Goal: Check status: Check status

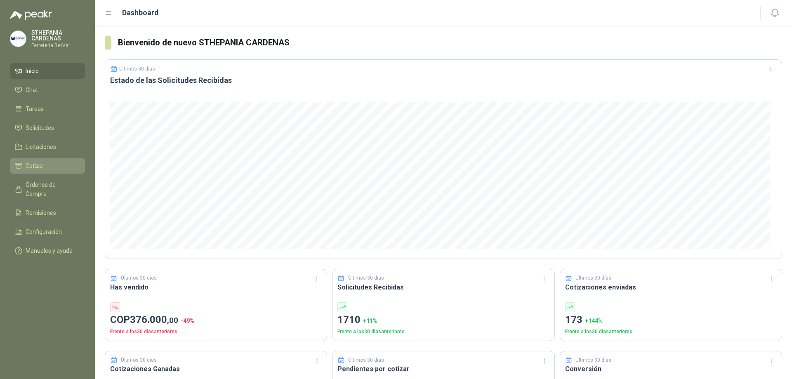
click at [61, 162] on li "Cotizar" at bounding box center [47, 165] width 65 height 9
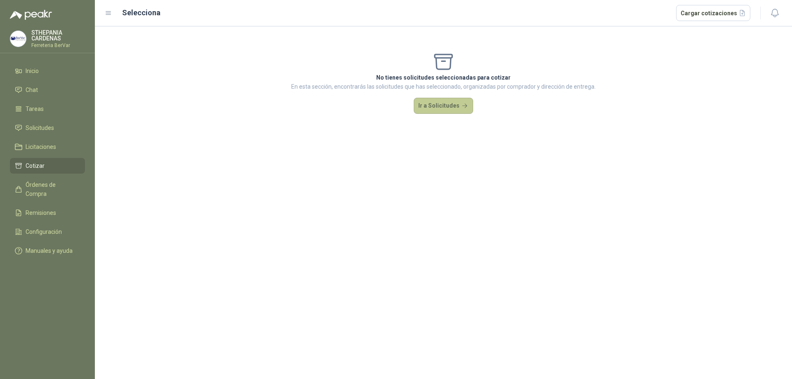
click at [422, 106] on button "Ir a Solicitudes" at bounding box center [443, 106] width 59 height 16
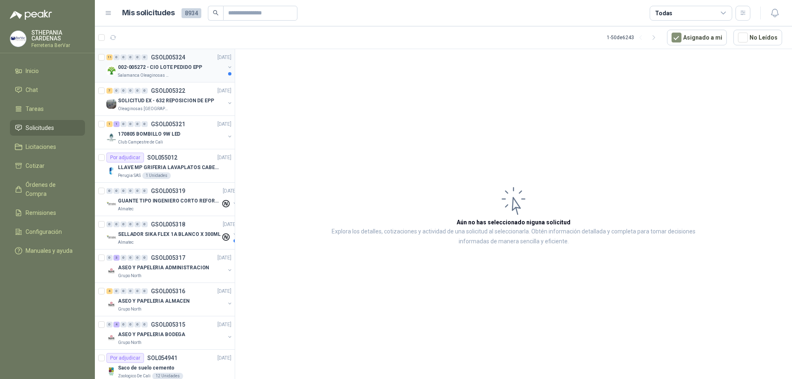
click at [163, 71] on p "002-005272 - CIO LOTE PEDIDO EPP" at bounding box center [160, 67] width 84 height 8
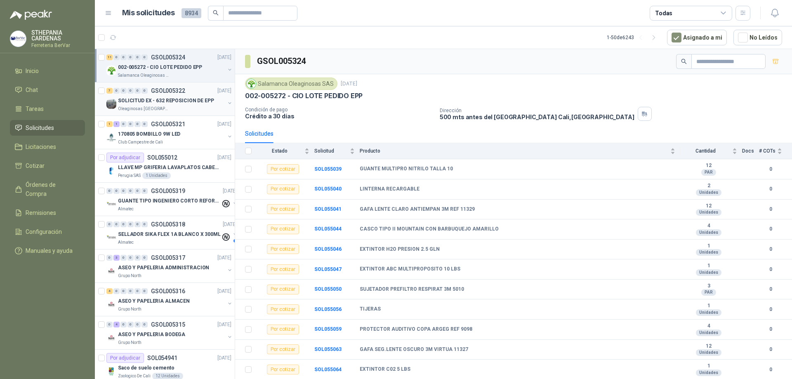
click at [207, 106] on div "Oleaginosas [GEOGRAPHIC_DATA]" at bounding box center [171, 109] width 107 height 7
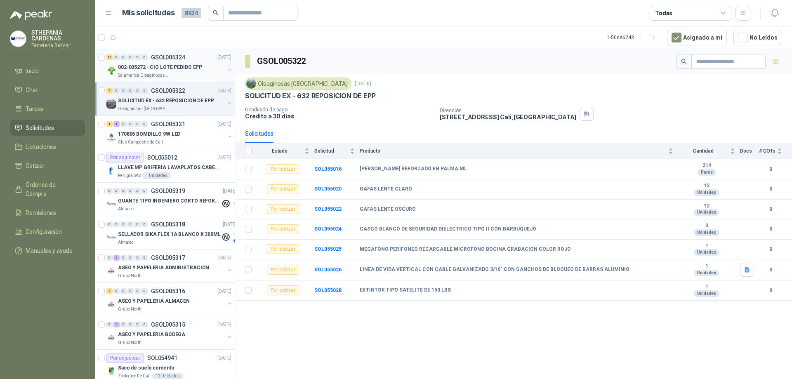
click at [143, 63] on p "002-005272 - CIO LOTE PEDIDO EPP" at bounding box center [160, 67] width 84 height 8
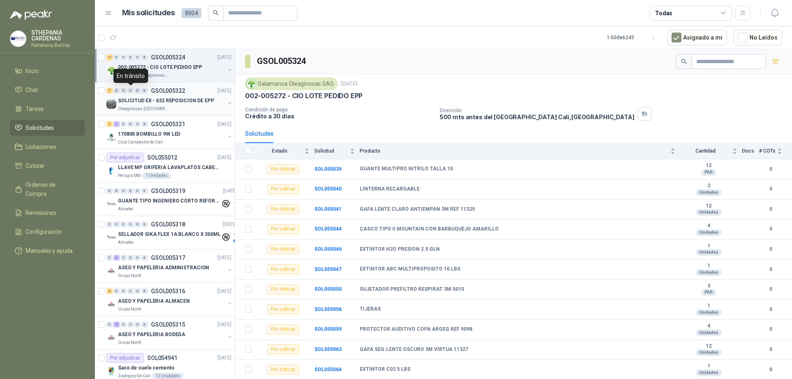
click at [129, 92] on div "0" at bounding box center [130, 91] width 6 height 6
